Goal: Transaction & Acquisition: Book appointment/travel/reservation

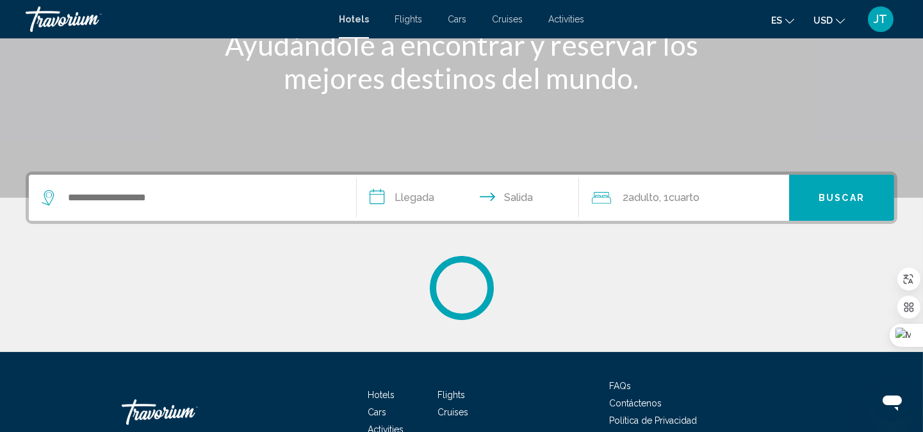
scroll to position [190, 0]
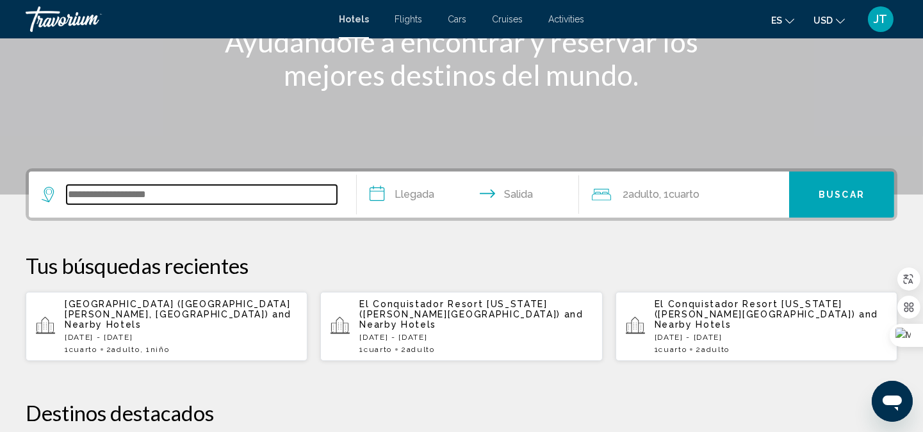
click at [175, 193] on input "Search widget" at bounding box center [202, 194] width 270 height 19
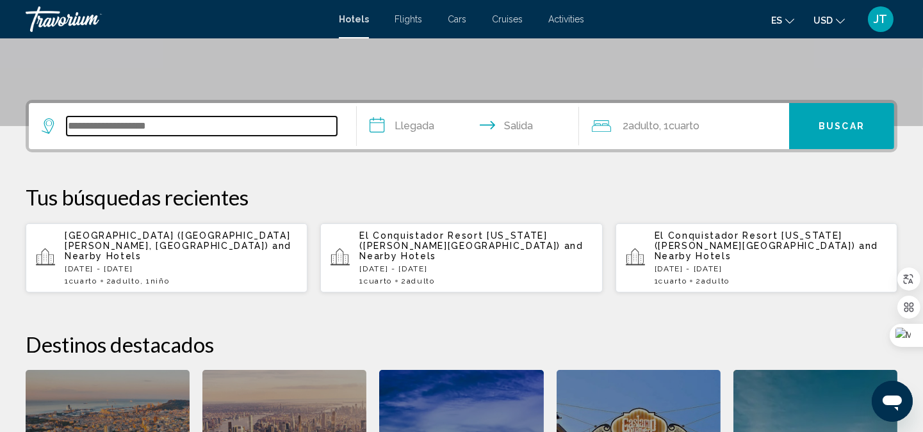
scroll to position [316, 0]
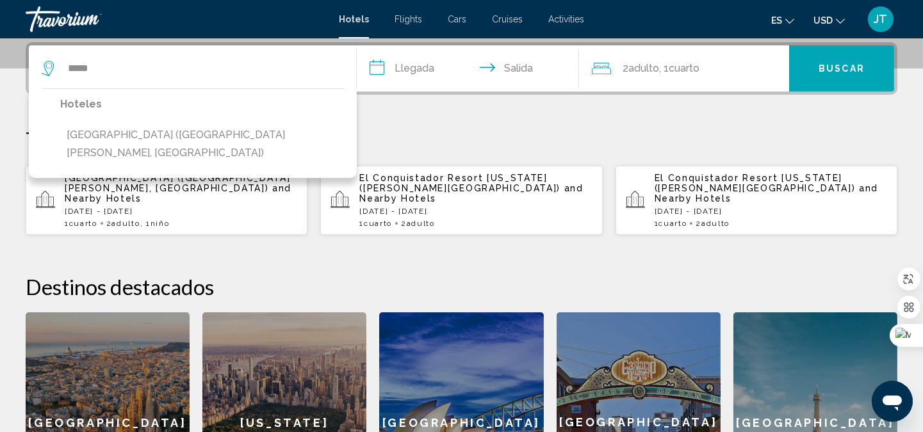
click at [195, 137] on button "[GEOGRAPHIC_DATA] ([GEOGRAPHIC_DATA][PERSON_NAME], [GEOGRAPHIC_DATA])" at bounding box center [202, 144] width 284 height 42
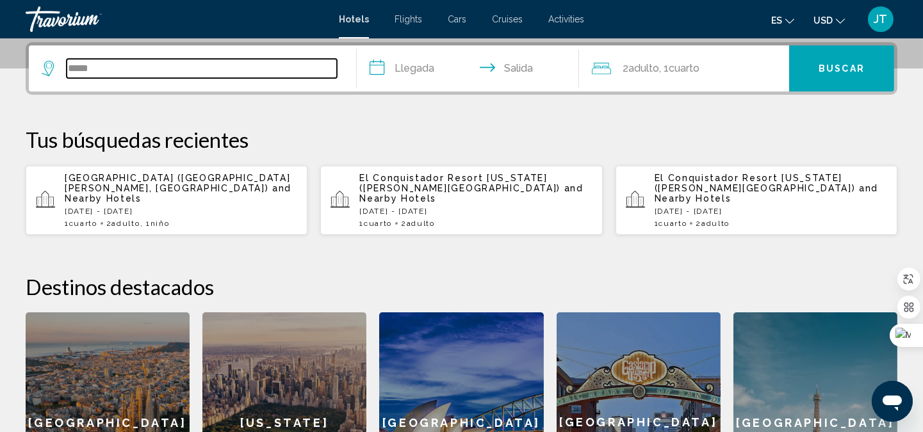
type input "**********"
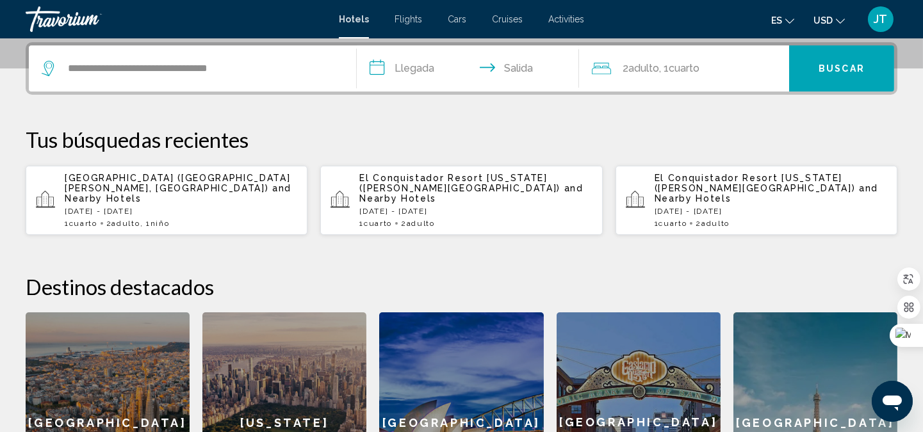
click at [413, 73] on input "**********" at bounding box center [471, 70] width 228 height 50
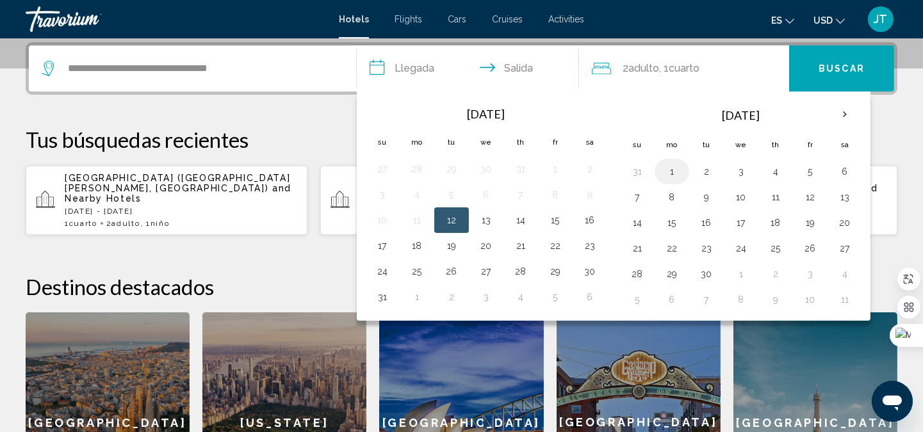
click at [671, 169] on button "1" at bounding box center [672, 172] width 20 height 18
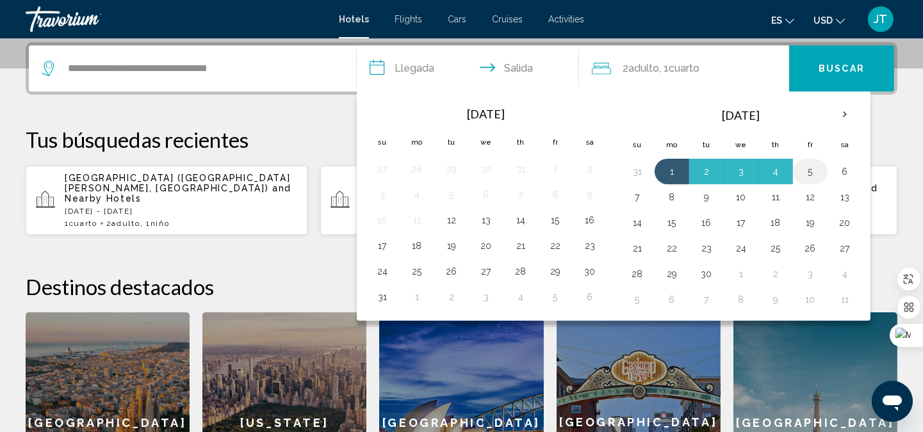
click at [809, 170] on button "5" at bounding box center [810, 172] width 20 height 18
type input "**********"
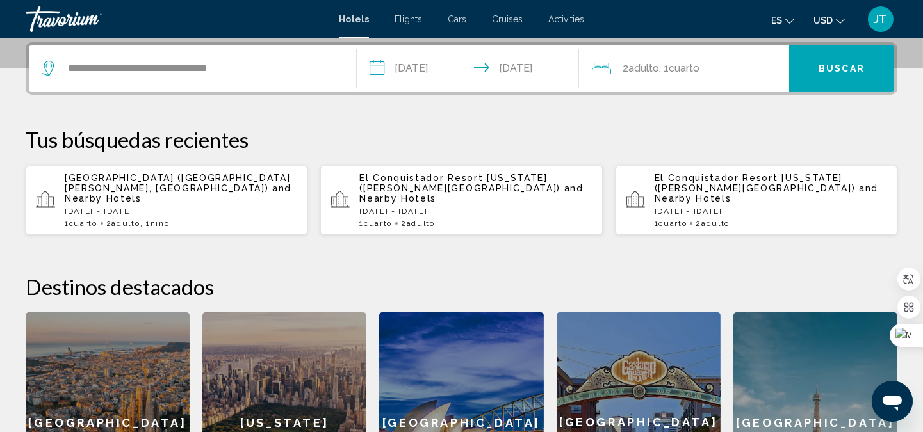
click at [632, 72] on span "Adulto" at bounding box center [643, 68] width 31 height 12
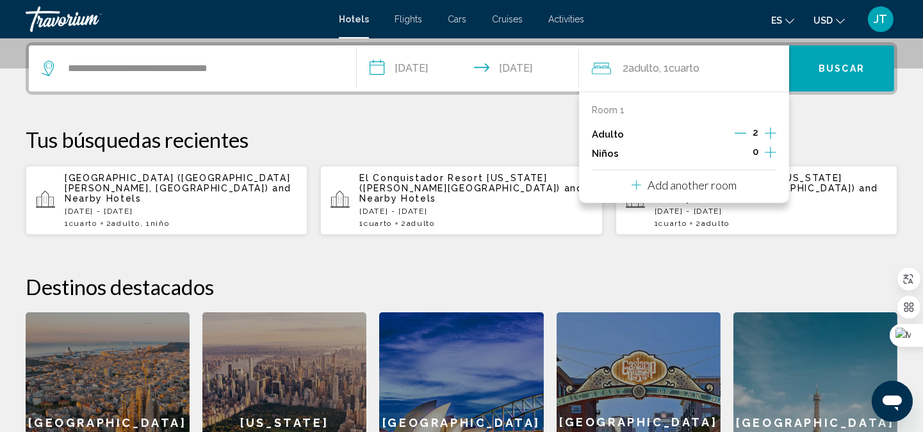
click at [766, 151] on icon "Increment children" at bounding box center [771, 152] width 12 height 15
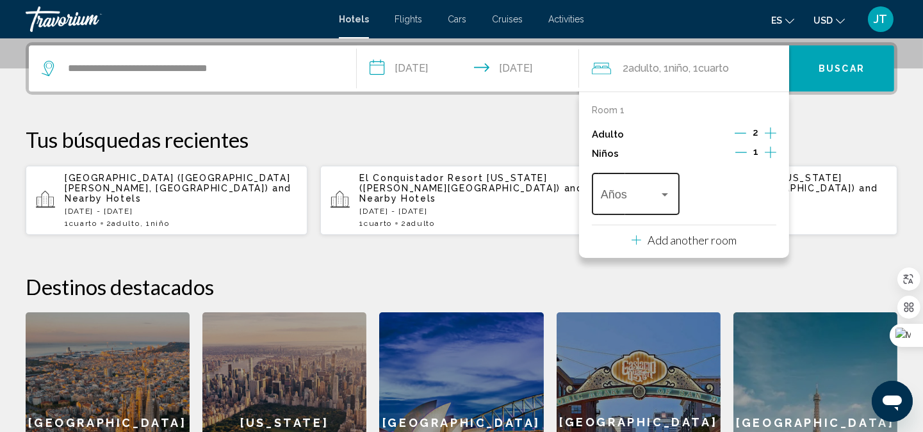
click at [664, 196] on div "Travelers: 2 adults, 1 child" at bounding box center [665, 195] width 12 height 10
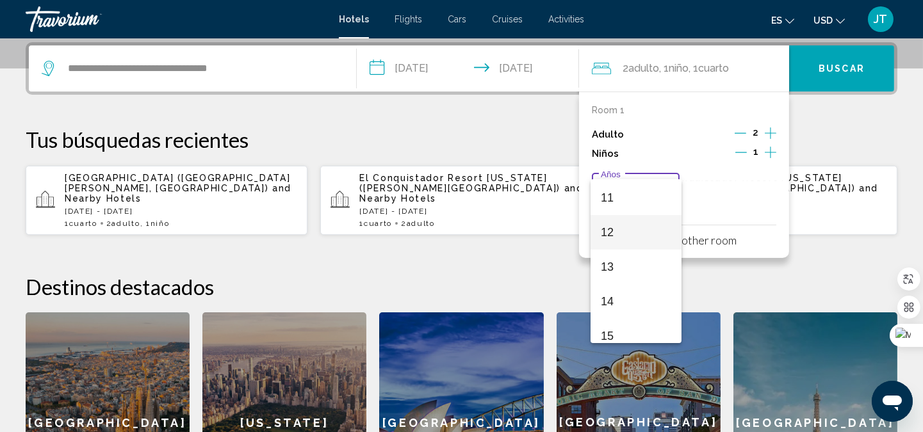
scroll to position [284, 0]
click at [618, 254] on span "10" at bounding box center [636, 258] width 70 height 35
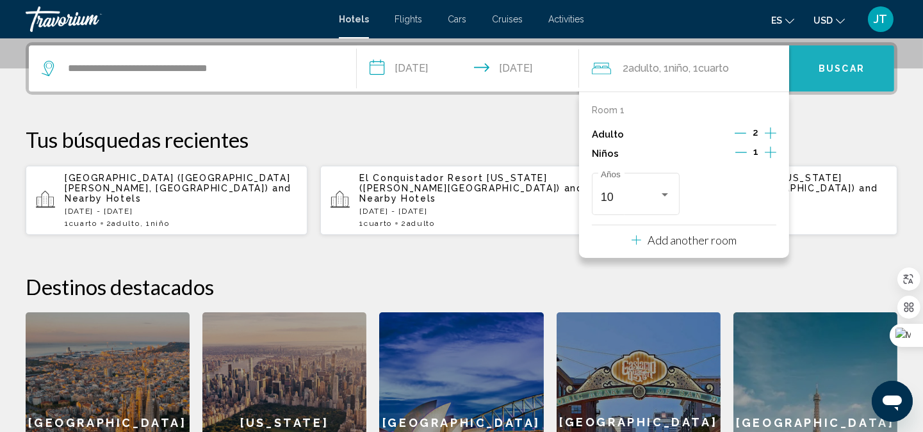
click at [841, 64] on span "Buscar" at bounding box center [842, 69] width 46 height 10
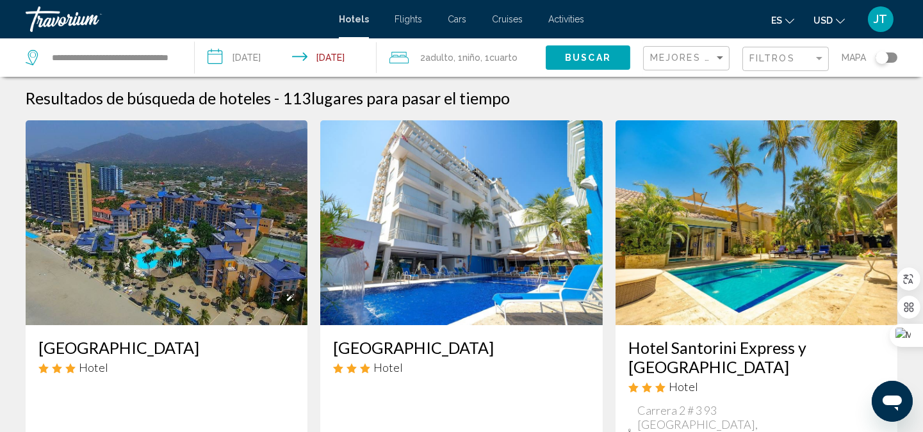
scroll to position [94, 0]
